Goal: Information Seeking & Learning: Learn about a topic

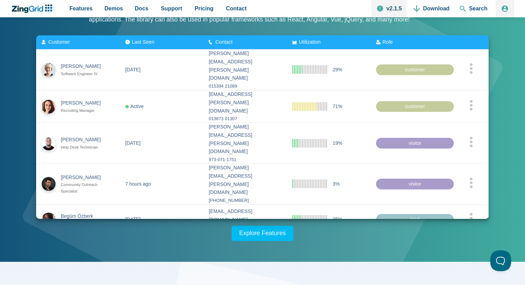
scroll to position [108, 0]
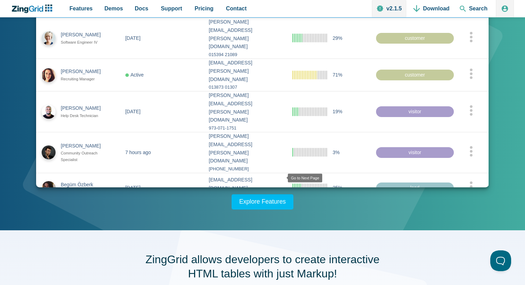
click at [280, 210] on zg-icon "nextpage" at bounding box center [282, 213] width 7 height 7
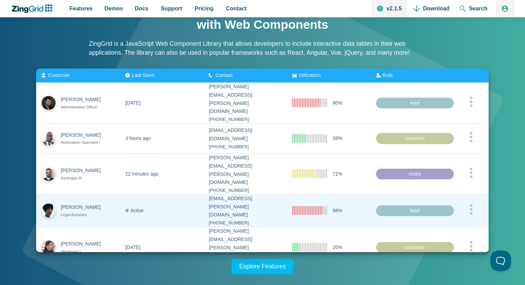
scroll to position [46, 0]
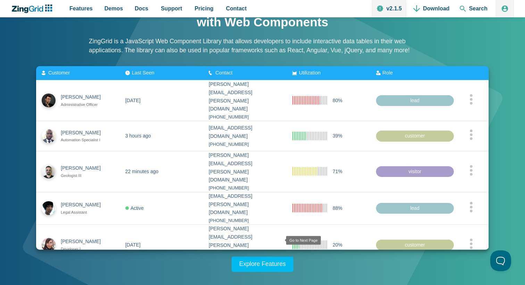
click at [278, 272] on zg-icon "nextpage" at bounding box center [280, 275] width 7 height 7
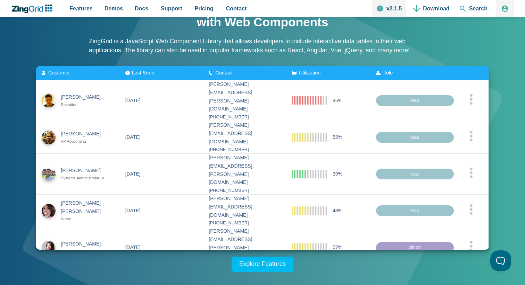
click at [278, 274] on zg-icon "nextpage" at bounding box center [279, 277] width 7 height 7
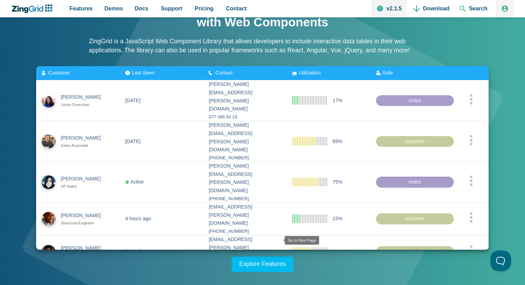
click at [278, 274] on zg-icon "nextpage" at bounding box center [279, 277] width 7 height 7
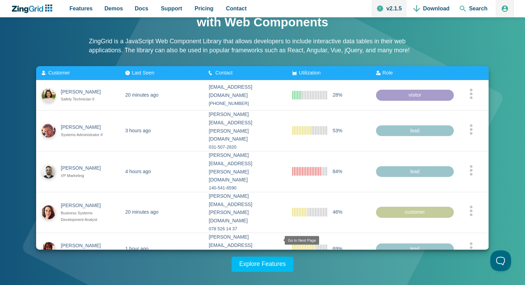
click at [278, 272] on zg-icon "nextpage" at bounding box center [279, 275] width 7 height 7
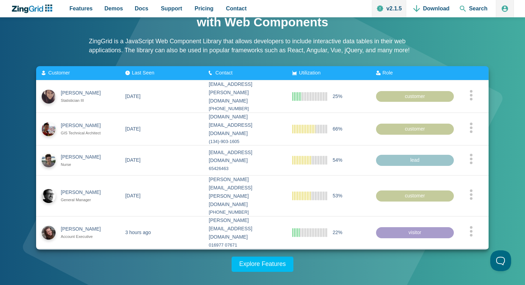
click at [278, 255] on zg-icon "nextpage" at bounding box center [279, 258] width 7 height 7
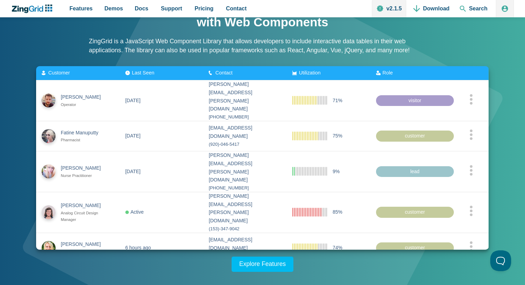
click at [278, 270] on zg-icon "nextpage" at bounding box center [279, 273] width 7 height 7
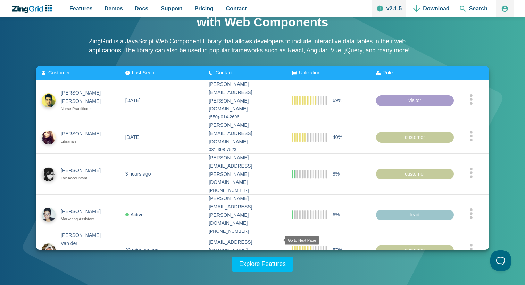
click at [278, 272] on zg-icon "nextpage" at bounding box center [279, 275] width 7 height 7
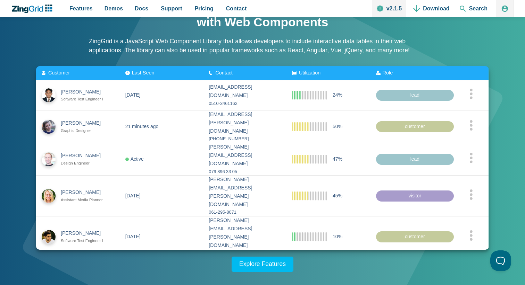
click at [278, 264] on zg-icon "nextpage" at bounding box center [279, 267] width 7 height 7
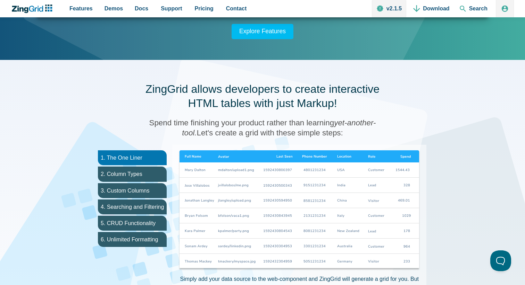
scroll to position [336, 0]
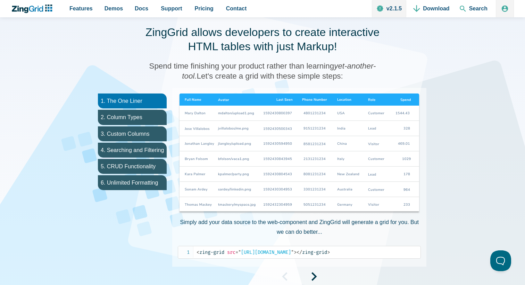
click at [280, 177] on img "App Content" at bounding box center [299, 154] width 243 height 121
click at [280, 252] on span "= " [URL][DOMAIN_NAME] "" at bounding box center [264, 253] width 58 height 6
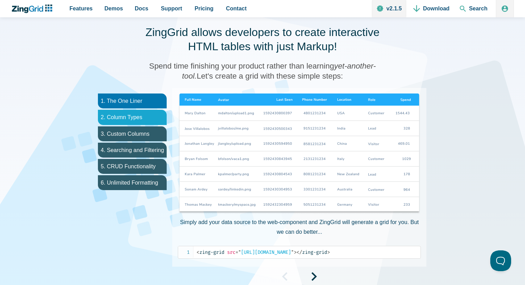
click at [140, 120] on li "2. Column Types" at bounding box center [132, 117] width 69 height 15
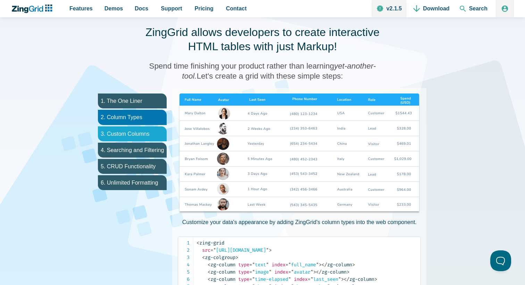
click at [137, 135] on li "3. Custom Columns" at bounding box center [132, 134] width 69 height 15
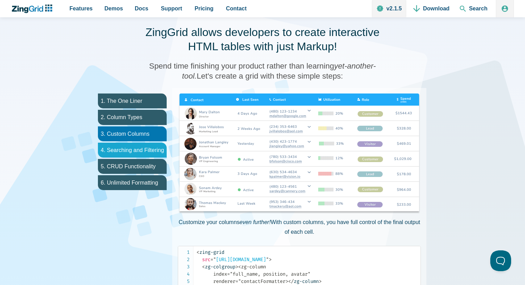
click at [138, 151] on li "4. Searching and Filtering" at bounding box center [132, 150] width 69 height 15
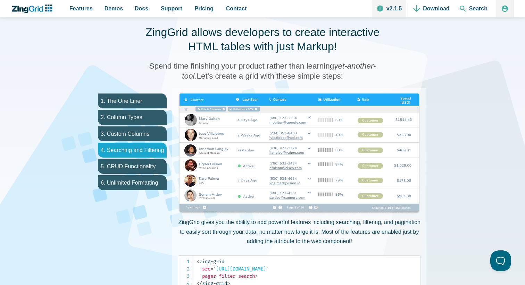
click at [138, 157] on li "4. Searching and Filtering" at bounding box center [132, 150] width 69 height 15
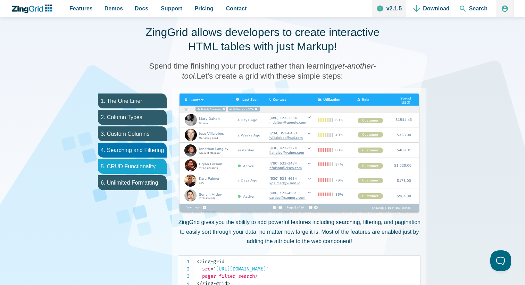
click at [139, 167] on li "5. CRUD Functionality" at bounding box center [132, 166] width 69 height 15
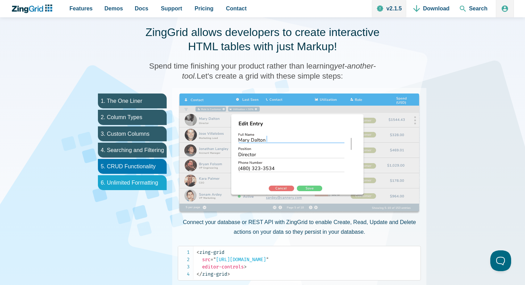
click at [140, 182] on li "6. Unlimited Formatting" at bounding box center [132, 183] width 69 height 15
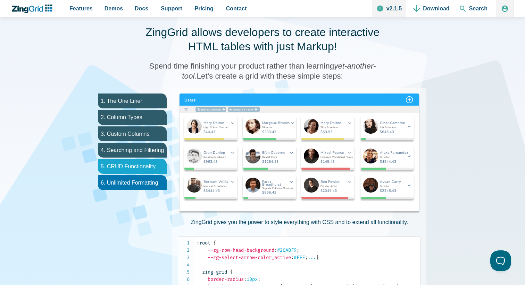
click at [146, 163] on li "5. CRUD Functionality" at bounding box center [132, 166] width 69 height 15
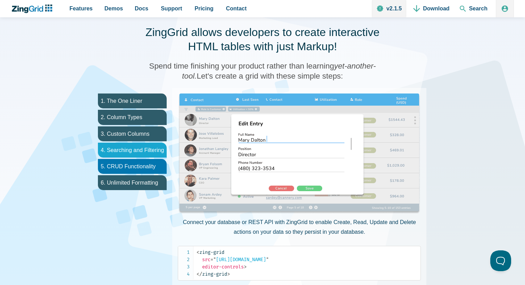
click at [146, 145] on li "4. Searching and Filtering" at bounding box center [132, 150] width 69 height 15
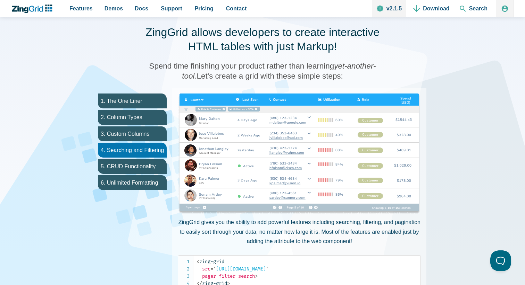
click at [146, 126] on ul "1. The One Liner 2. Column Types 3. Custom Columns 4. Searching and Filtering 5…" at bounding box center [132, 201] width 80 height 226
click at [146, 116] on li "2. Column Types" at bounding box center [132, 117] width 69 height 15
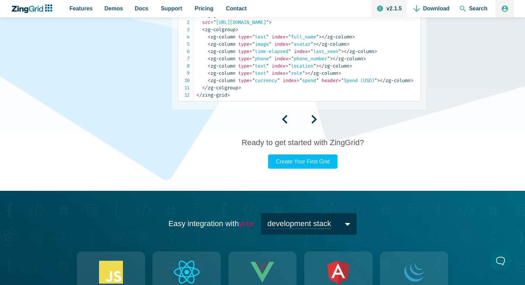
scroll to position [602, 0]
